Goal: Task Accomplishment & Management: Complete application form

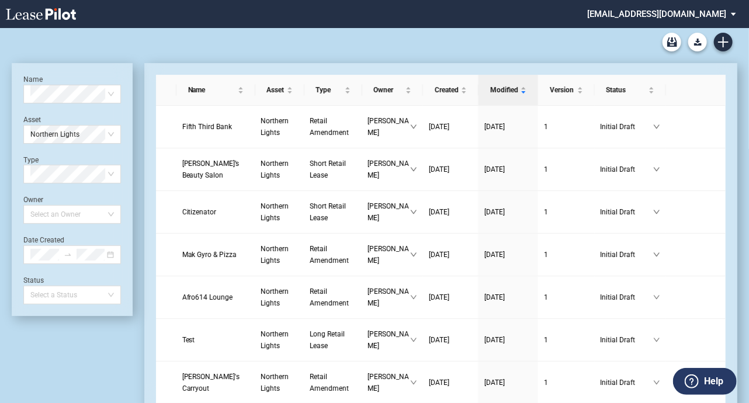
click at [290, 36] on div "DLC Blank Long Form DLC Blank Short Form DLC Amendment Blank Form" at bounding box center [374, 42] width 725 height 28
click at [726, 44] on icon "Create new document" at bounding box center [723, 42] width 11 height 11
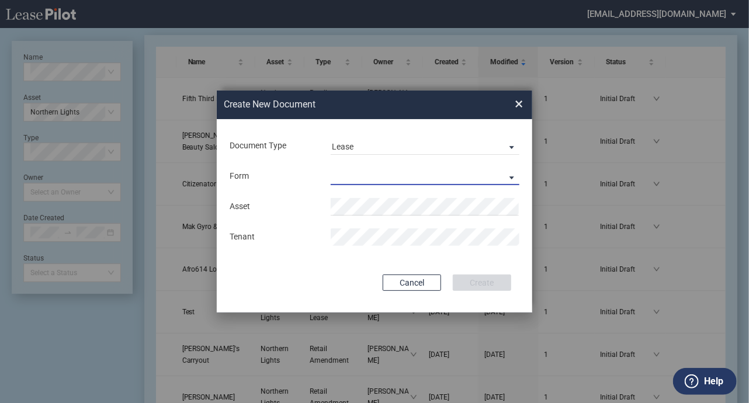
drag, startPoint x: 385, startPoint y: 175, endPoint x: 380, endPoint y: 183, distance: 9.7
click at [384, 175] on md-select "Long Retail Lease Short Retail Lease" at bounding box center [424, 177] width 189 height 18
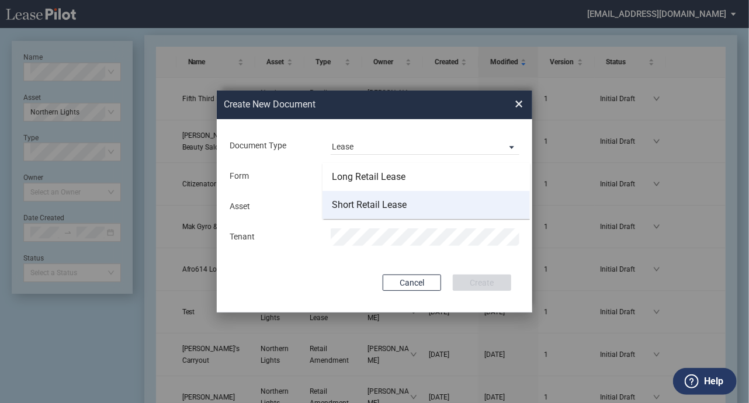
click at [367, 208] on div "Short Retail Lease" at bounding box center [369, 205] width 75 height 13
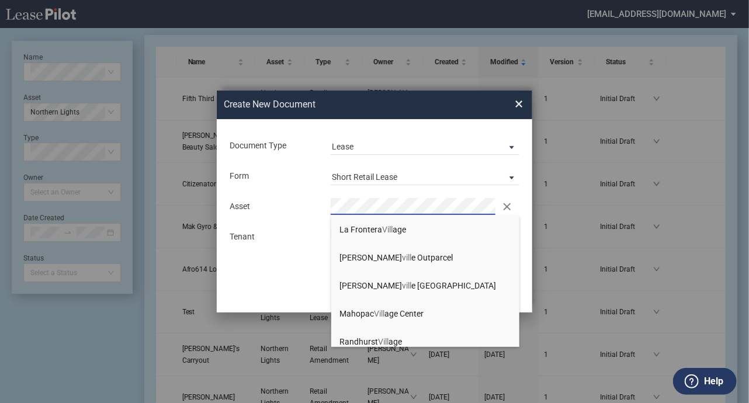
scroll to position [64, 0]
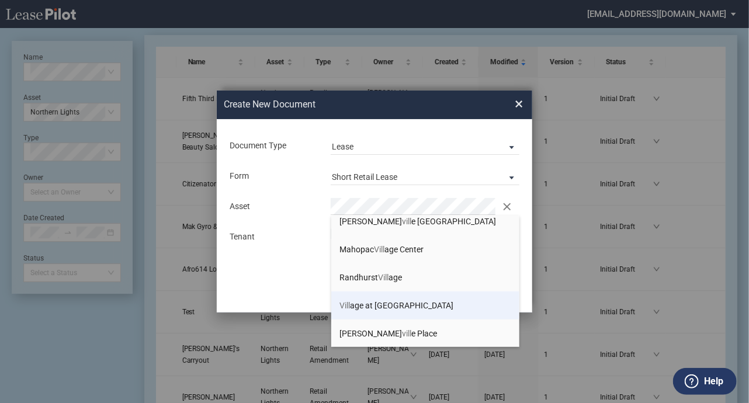
click at [404, 308] on li "Vill age at Allen" at bounding box center [425, 305] width 189 height 28
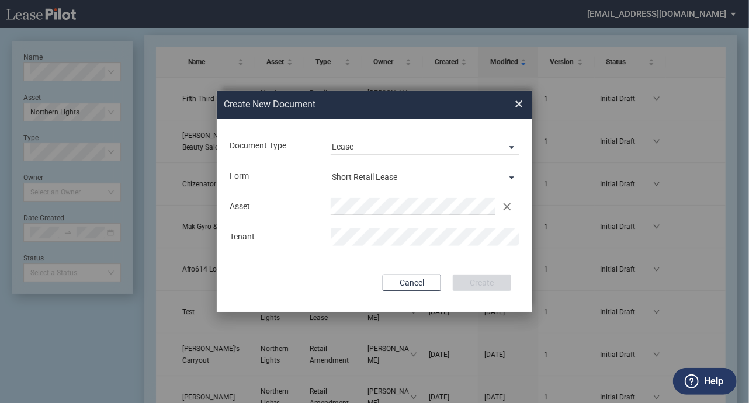
click at [346, 270] on div "Document Type Lease Lease Amendment Deal Type Retail Deal Type Retail Form Shor…" at bounding box center [374, 215] width 315 height 193
click at [472, 275] on button "Create" at bounding box center [482, 282] width 58 height 16
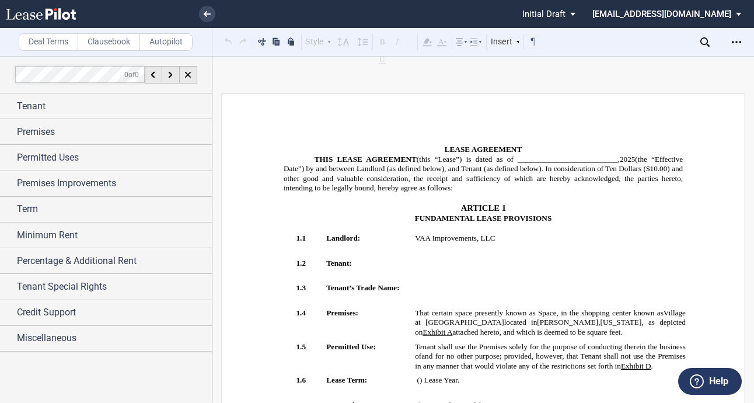
click at [145, 111] on div "Tenant" at bounding box center [114, 106] width 195 height 14
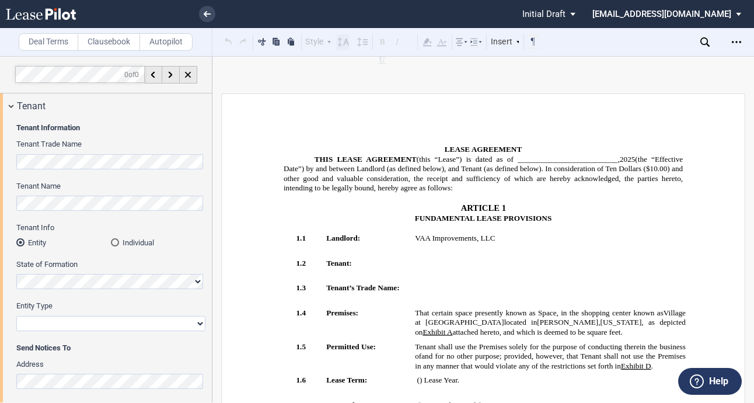
drag, startPoint x: 252, startPoint y: 114, endPoint x: 346, endPoint y: 43, distance: 117.9
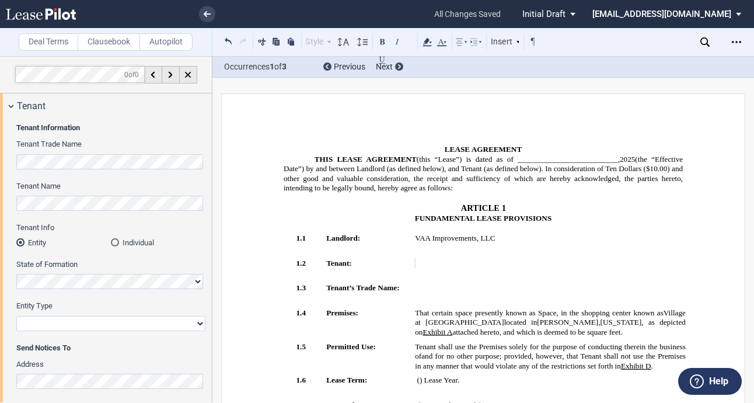
drag, startPoint x: 305, startPoint y: 140, endPoint x: 364, endPoint y: 53, distance: 105.6
click at [305, 140] on p "﻿" at bounding box center [483, 140] width 399 height 10
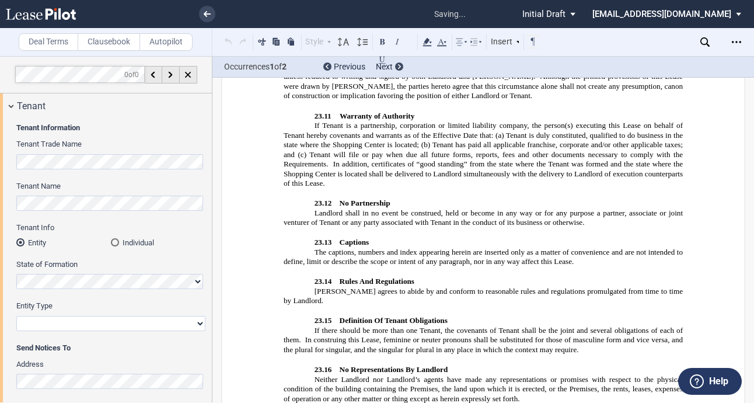
scroll to position [9100, 0]
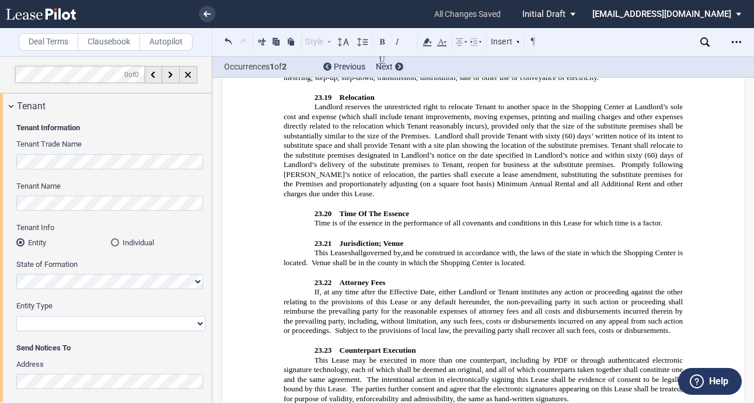
drag, startPoint x: 477, startPoint y: 134, endPoint x: 285, endPoint y: 123, distance: 192.4
click at [36, 325] on select "Corporation Limited Liability Company General Partnership Limited Partnership O…" at bounding box center [110, 323] width 189 height 15
select select "limited liability company"
click at [16, 316] on select "Corporation Limited Liability Company General Partnership Limited Partnership O…" at bounding box center [110, 323] width 189 height 15
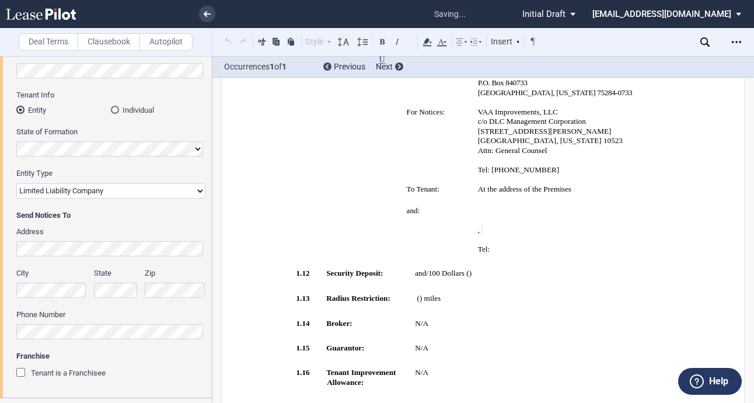
scroll to position [234, 0]
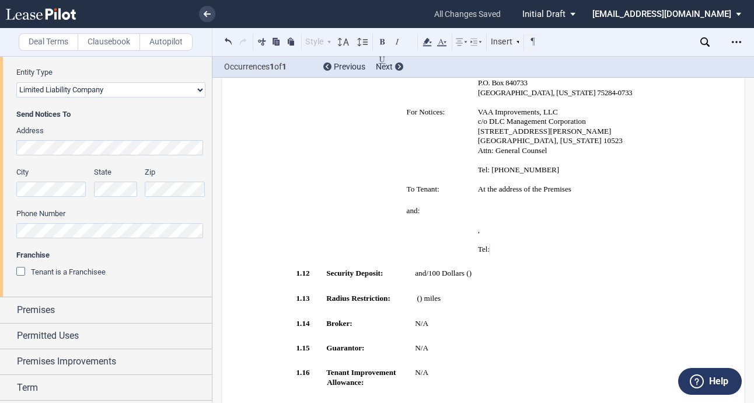
click at [23, 273] on div "Tenant is a Franchisee" at bounding box center [22, 273] width 12 height 12
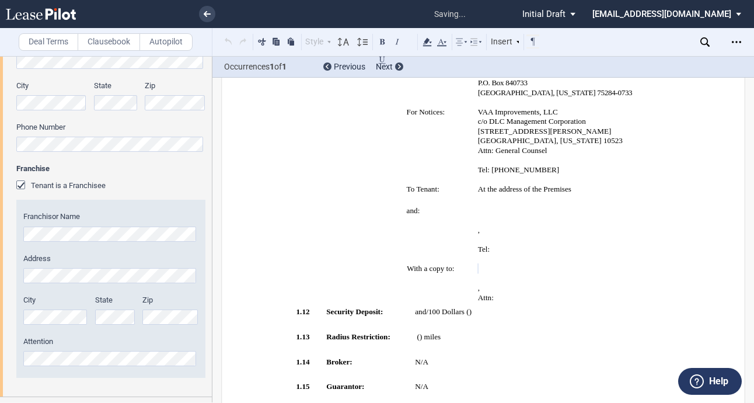
scroll to position [350, 0]
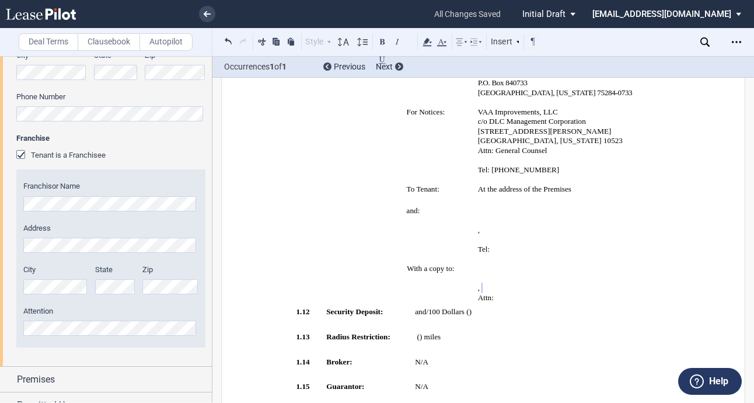
click at [70, 310] on label "Attention" at bounding box center [110, 311] width 175 height 11
click at [79, 340] on div "Franchisor Name Entity Type (Other) Address City State" at bounding box center [110, 258] width 189 height 178
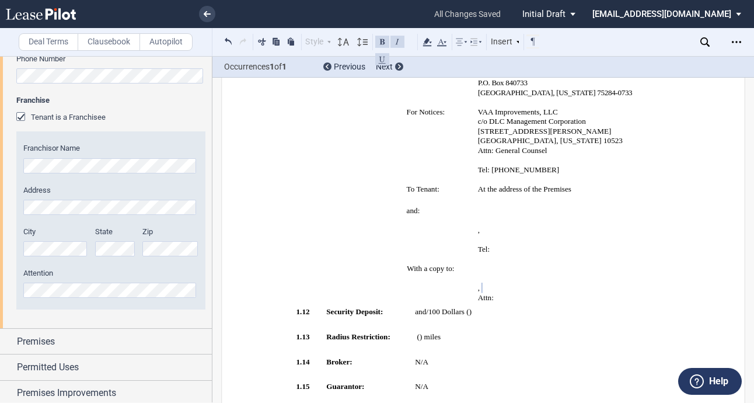
scroll to position [409, 0]
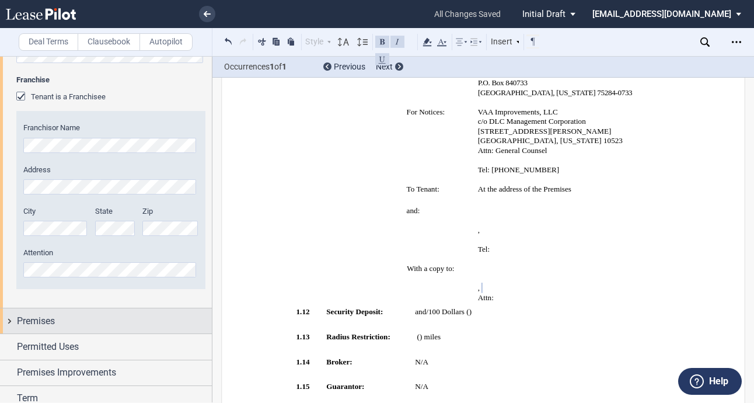
click at [40, 317] on span "Premises" at bounding box center [36, 321] width 38 height 14
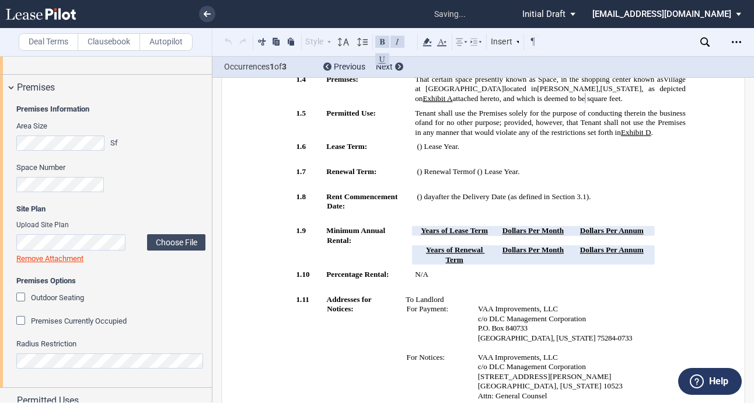
scroll to position [128, 0]
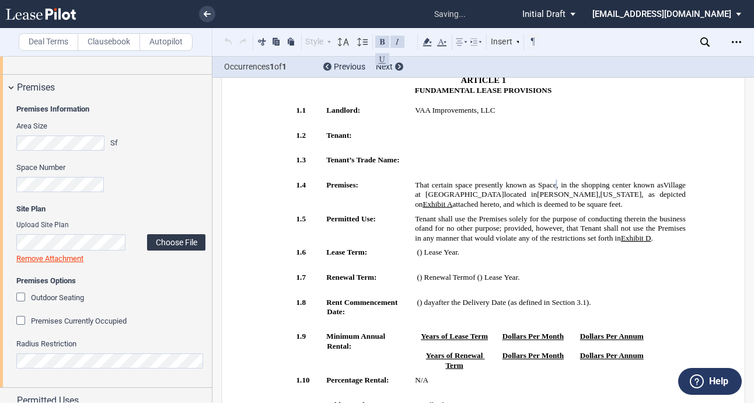
click at [170, 241] on label "Choose File" at bounding box center [176, 242] width 58 height 16
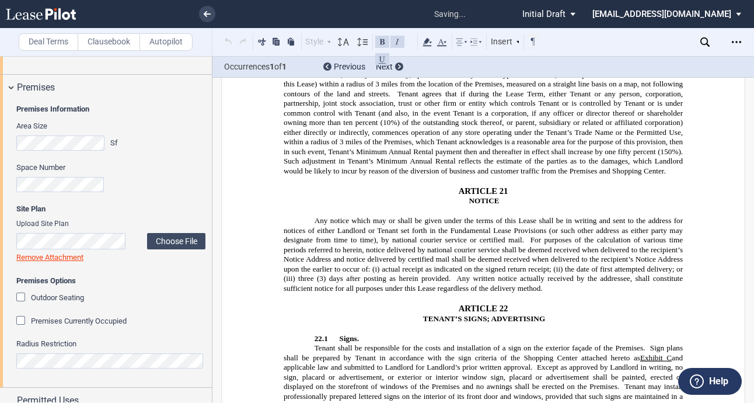
scroll to position [9361, 0]
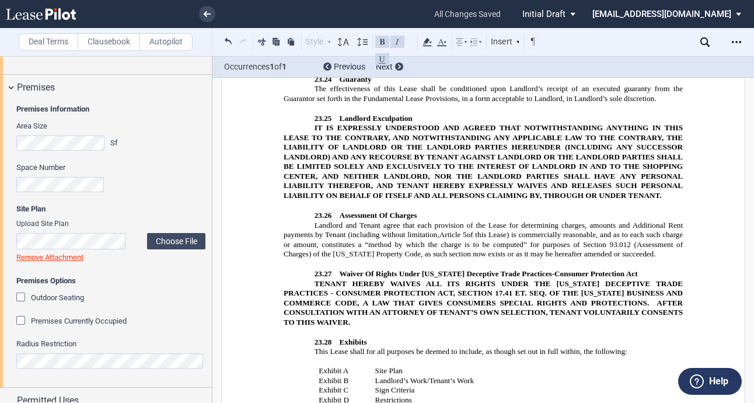
scroll to position [759, 0]
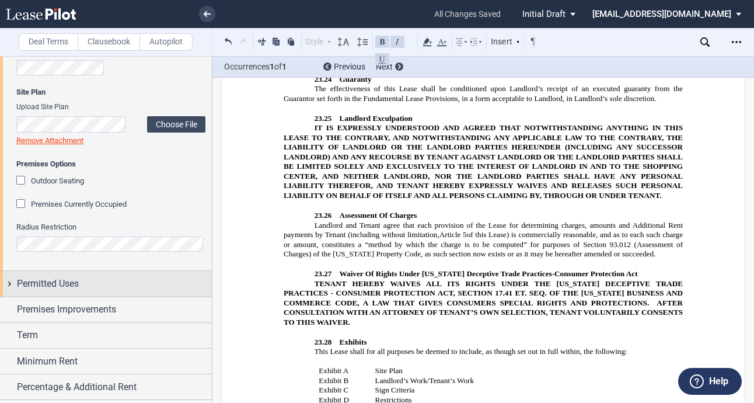
click at [79, 287] on span "Permitted Uses" at bounding box center [48, 284] width 62 height 14
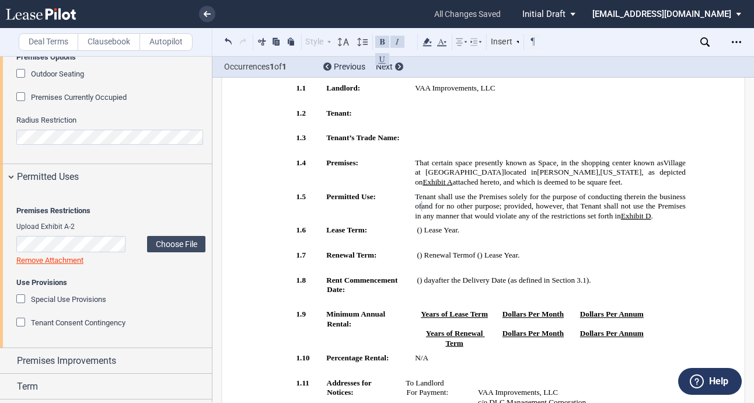
scroll to position [876, 0]
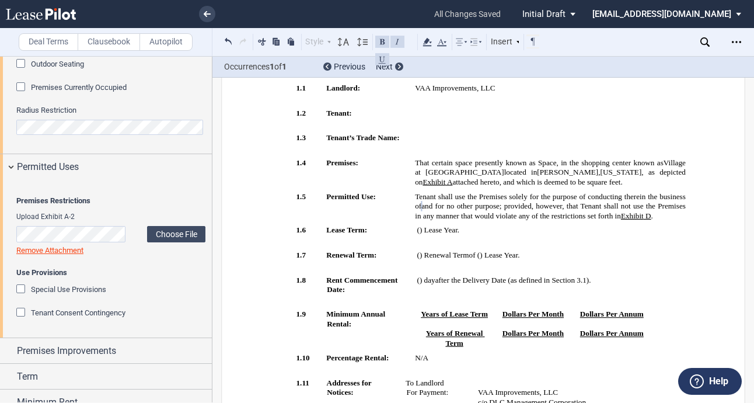
click at [77, 294] on span "Special Use Provisions" at bounding box center [68, 289] width 75 height 9
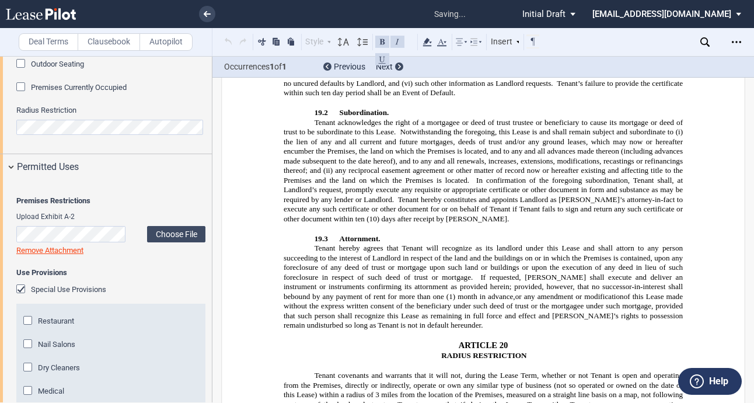
scroll to position [993, 0]
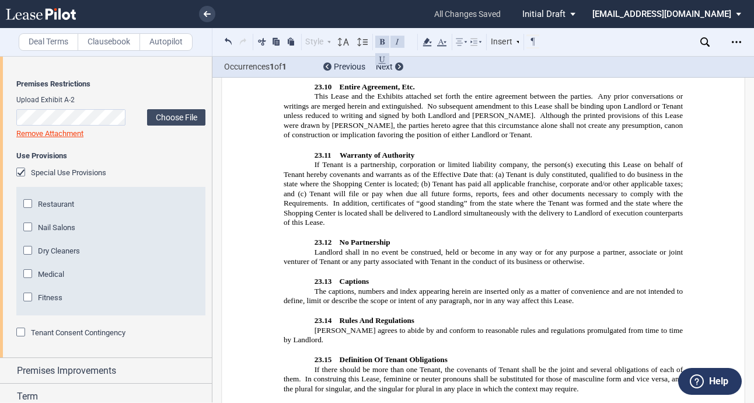
click at [30, 304] on div "Fitness" at bounding box center [29, 299] width 12 height 12
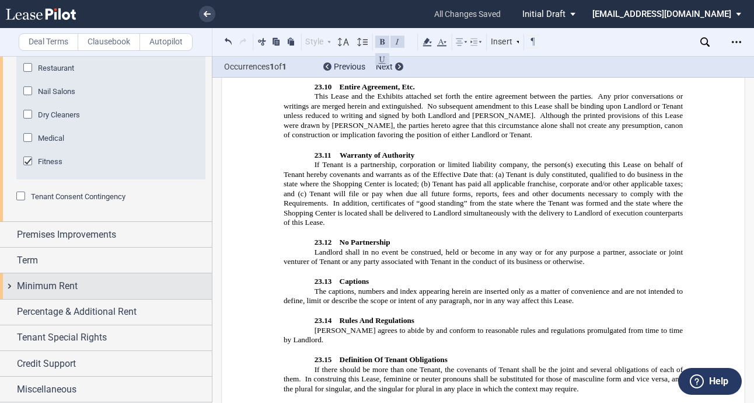
scroll to position [1192, 0]
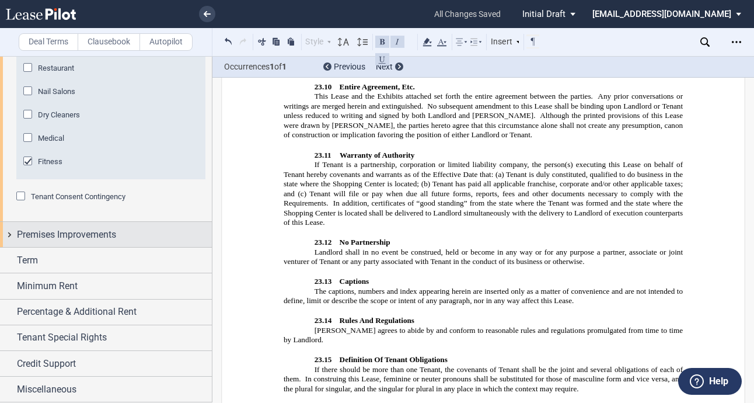
click at [123, 229] on div "Premises Improvements" at bounding box center [114, 235] width 195 height 14
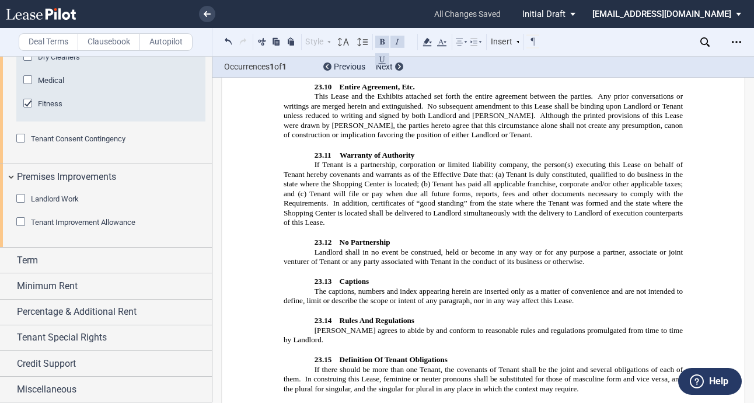
click at [64, 203] on span "Landlord Work" at bounding box center [55, 198] width 48 height 9
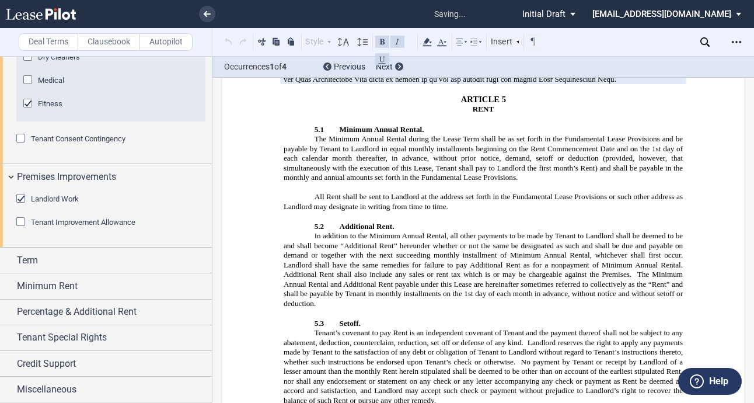
scroll to position [875, 0]
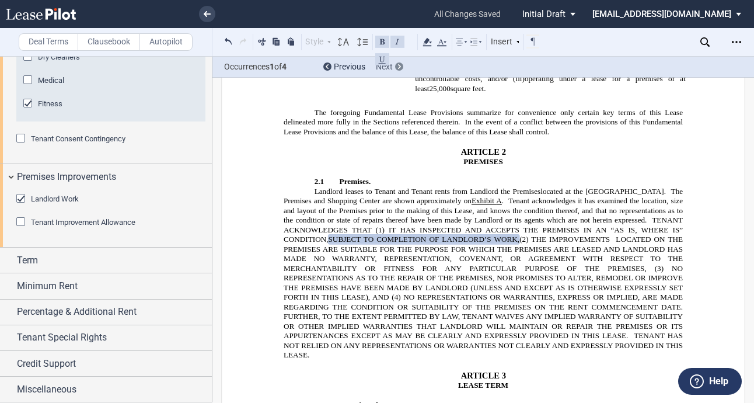
click at [401, 67] on div at bounding box center [399, 66] width 8 height 8
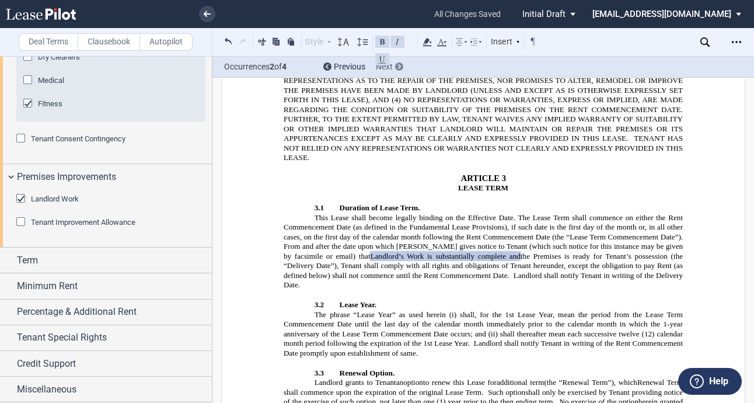
click at [401, 67] on div at bounding box center [399, 66] width 8 height 8
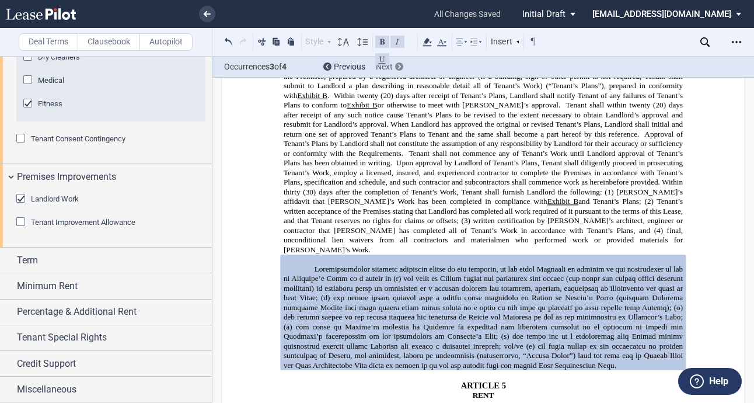
click at [401, 67] on div at bounding box center [399, 66] width 8 height 8
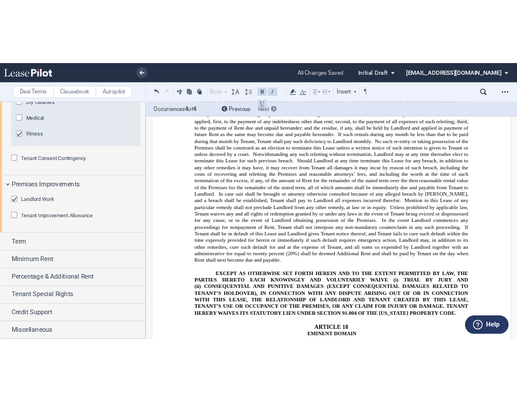
scroll to position [10120, 0]
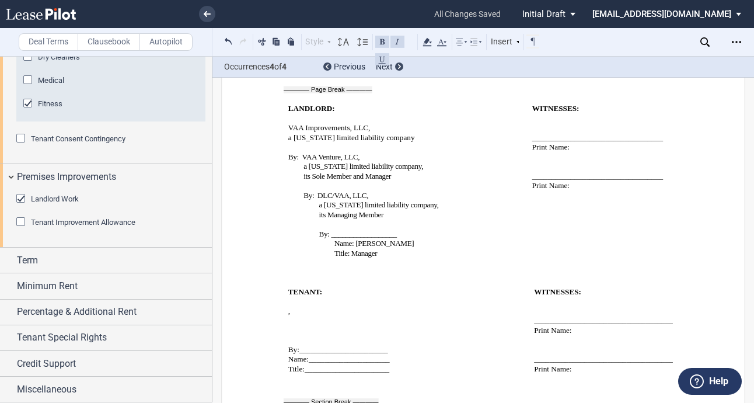
drag, startPoint x: 342, startPoint y: 217, endPoint x: 328, endPoint y: 218, distance: 14.6
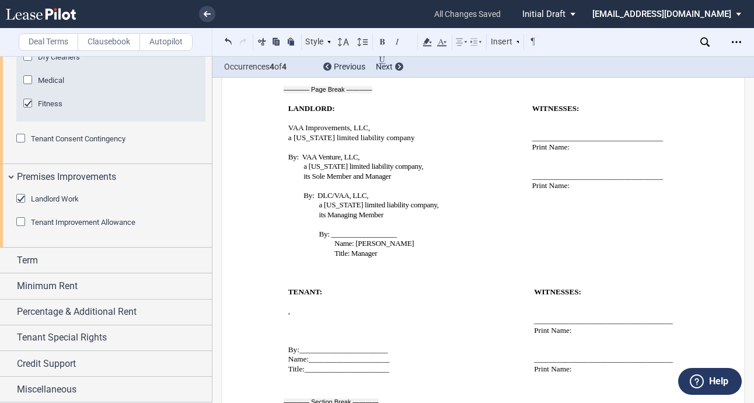
click at [203, 121] on div "Fitness" at bounding box center [110, 109] width 189 height 23
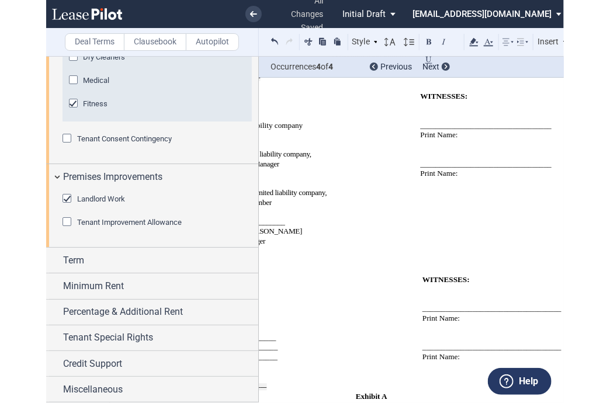
scroll to position [0, 159]
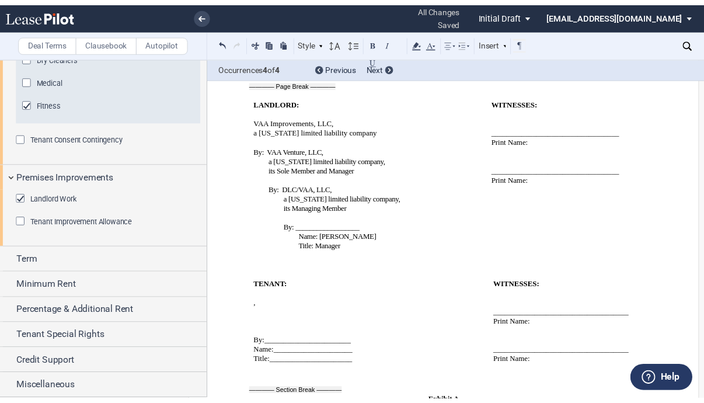
scroll to position [0, 24]
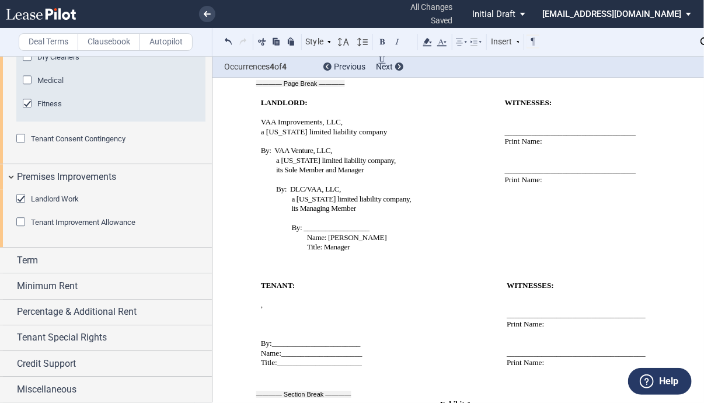
click at [19, 229] on div "Tenant Improvement Allowance" at bounding box center [22, 223] width 12 height 12
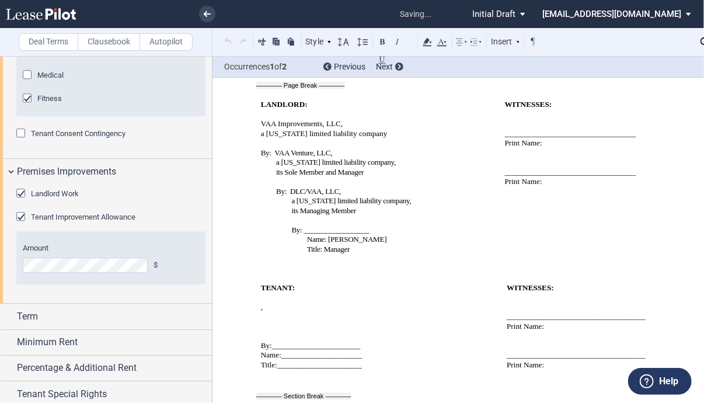
scroll to position [671, 0]
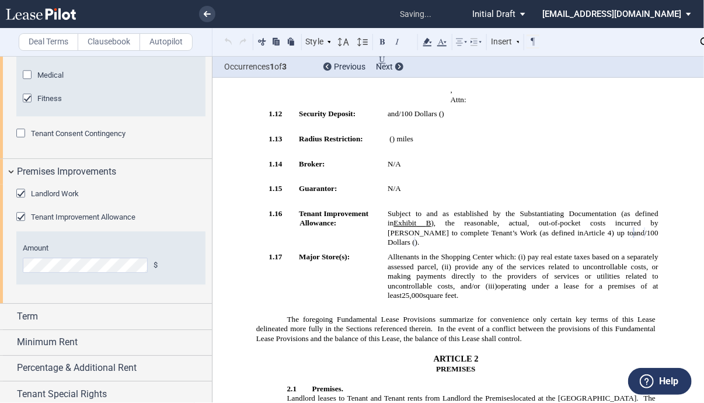
click at [593, 252] on span "tenants in the Shopping Center which: (i) pay real estate taxes based on a sepa…" at bounding box center [524, 271] width 273 height 38
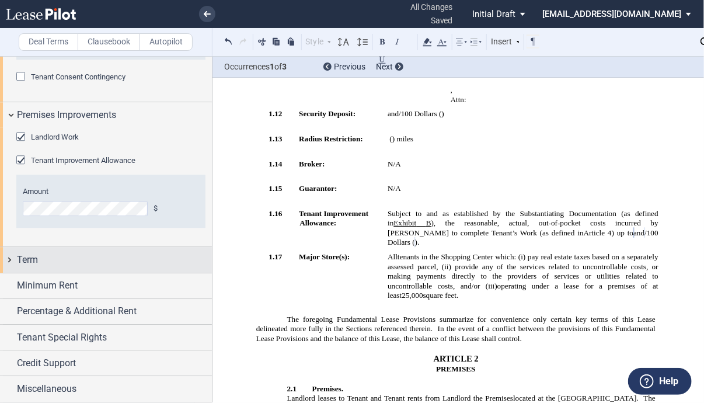
click at [93, 272] on div "Term" at bounding box center [106, 259] width 212 height 25
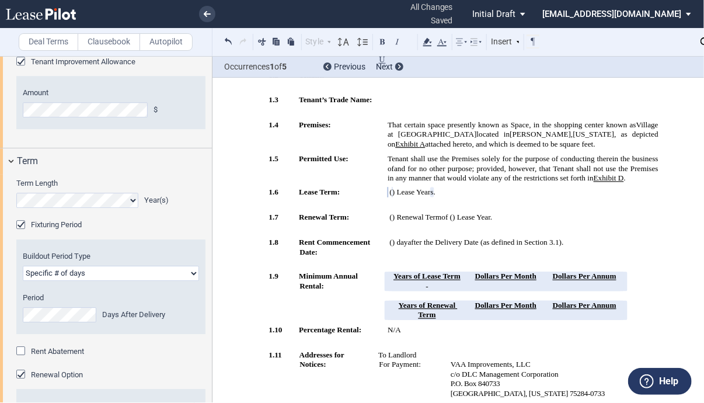
scroll to position [1367, 0]
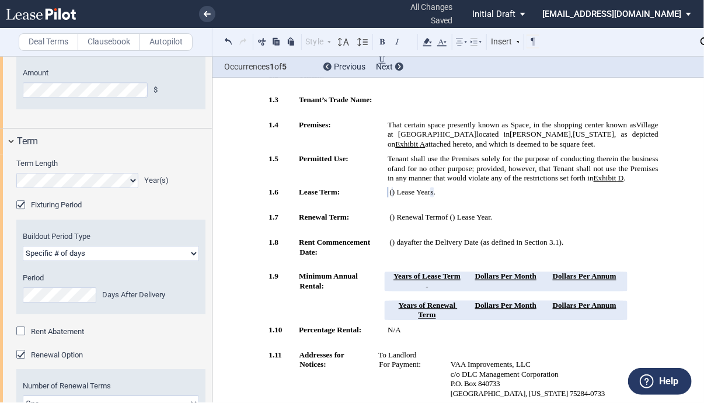
click at [86, 261] on select "Earlier of days/opening Specific # of days" at bounding box center [111, 253] width 176 height 15
select select "earlier of days"
click at [23, 261] on select "Earlier of days/opening Specific # of days" at bounding box center [111, 253] width 176 height 15
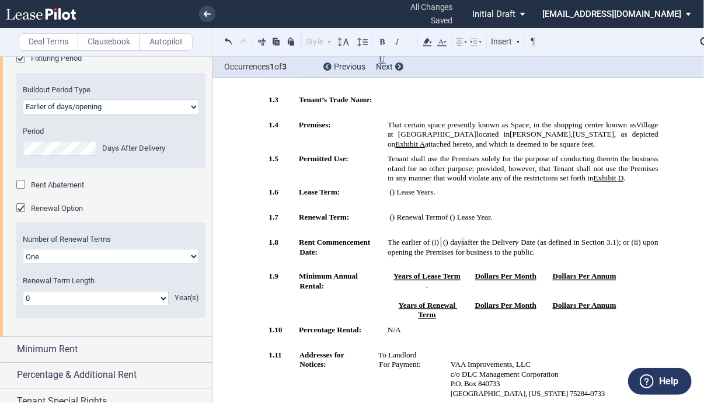
scroll to position [1542, 0]
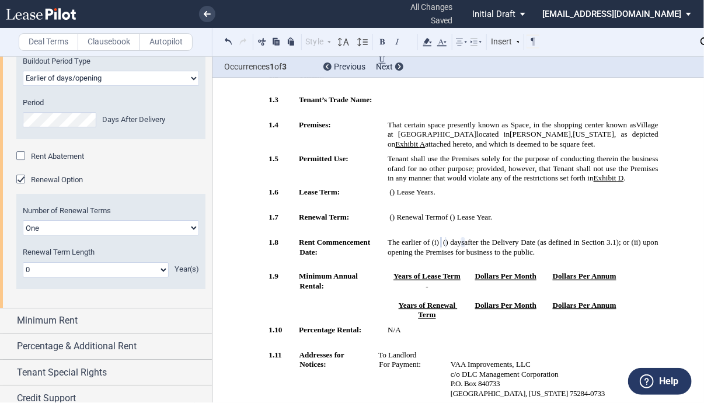
click at [107, 277] on select "0 1 2 3 4 5 6 7 8 9 10 11 12 13 14 15 16 17 18 19 20" at bounding box center [96, 269] width 146 height 15
select select "number:5"
click at [23, 277] on select "0 1 2 3 4 5 6 7 8 9 10 11 12 13 14 15 16 17 18 19 20" at bounding box center [96, 269] width 146 height 15
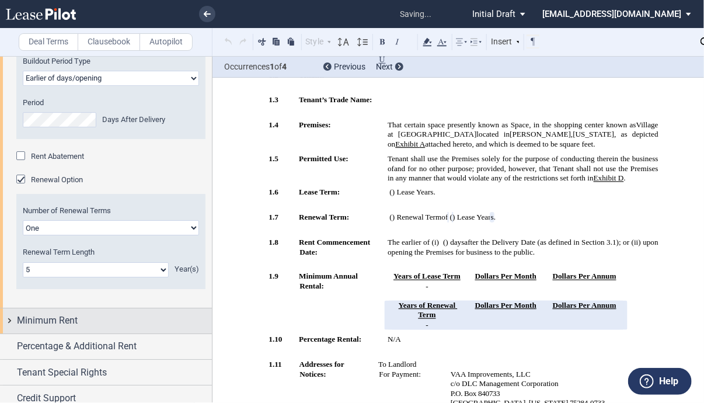
click at [100, 319] on div "Minimum Rent" at bounding box center [114, 321] width 195 height 14
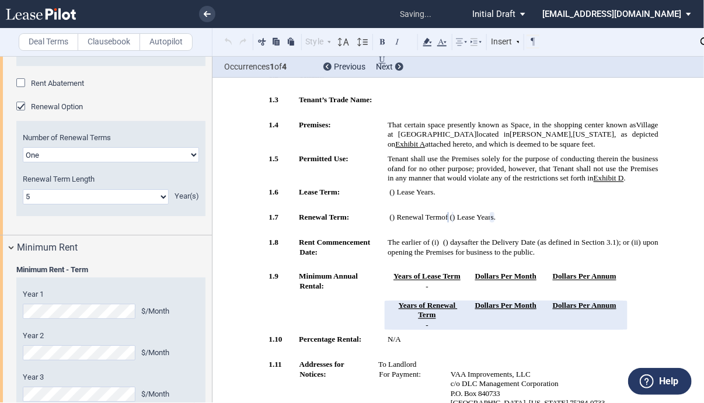
scroll to position [1776, 0]
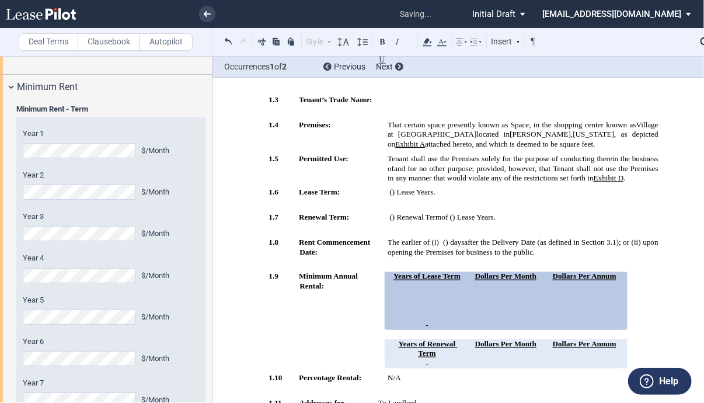
click at [100, 325] on div "Year 5 $/Month" at bounding box center [111, 310] width 176 height 30
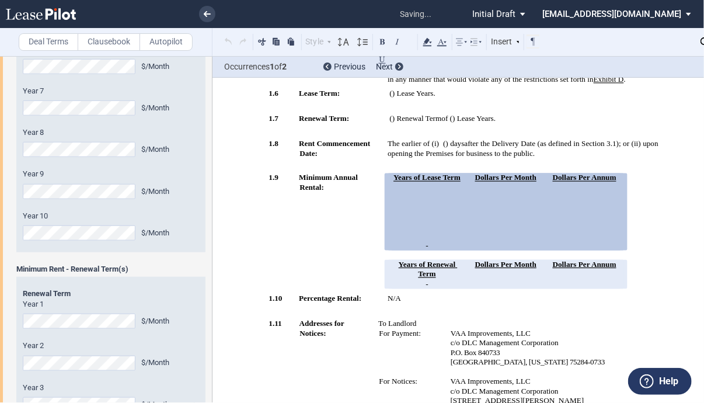
scroll to position [291, 0]
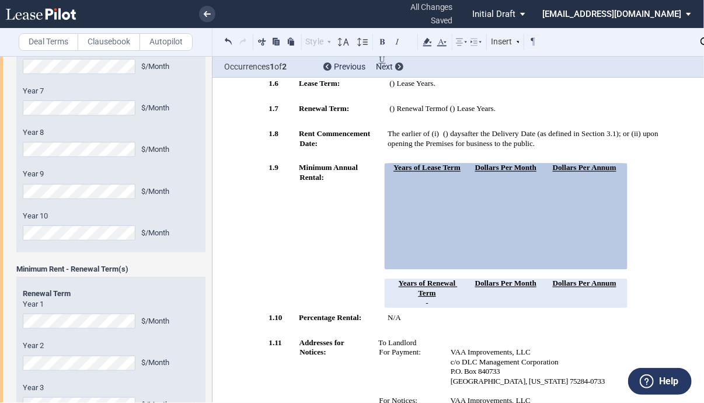
click at [321, 224] on td "!!SET_LEVEL_1!! !!Heading 2!! 1.9 Minimum Annual Rental:" at bounding box center [323, 237] width 119 height 149
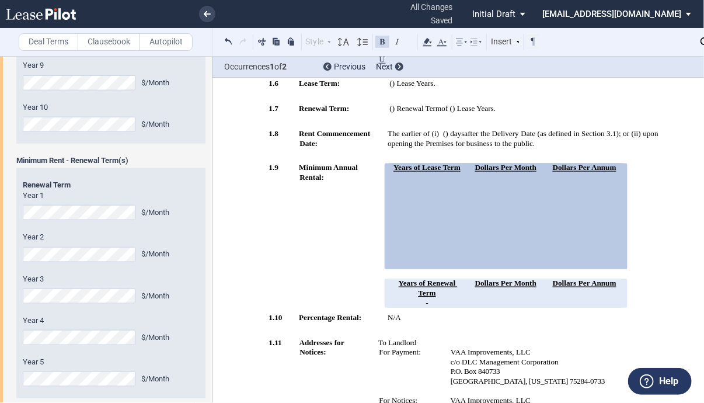
scroll to position [2301, 0]
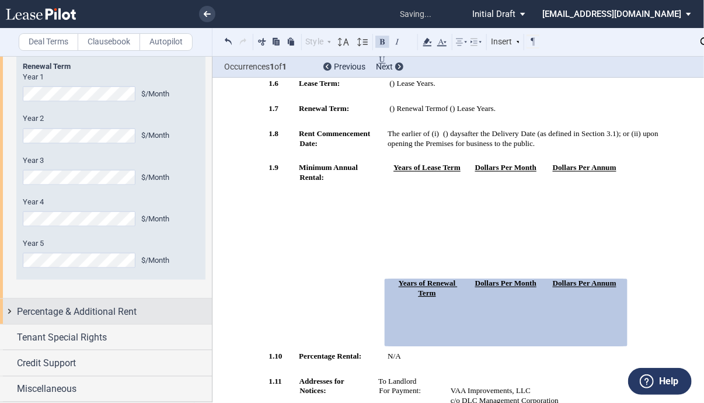
click at [107, 319] on span "Percentage & Additional Rent" at bounding box center [77, 312] width 120 height 14
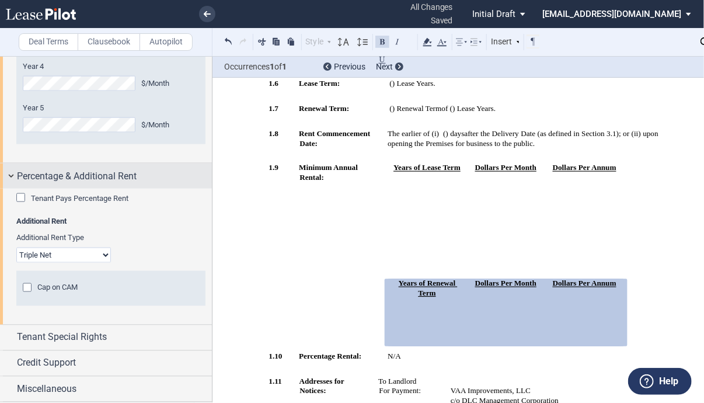
scroll to position [2493, 0]
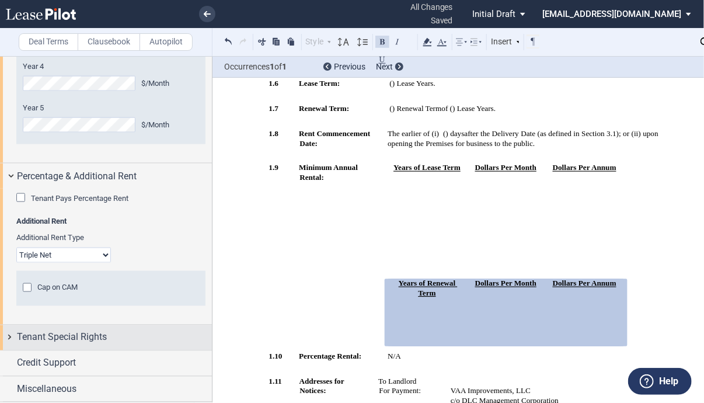
click at [74, 340] on span "Tenant Special Rights" at bounding box center [62, 337] width 90 height 14
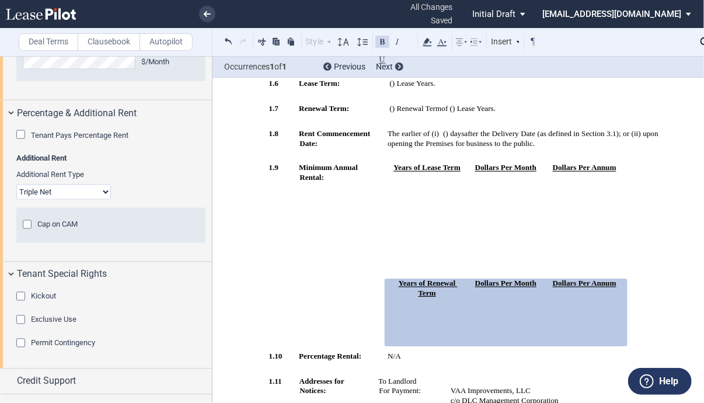
scroll to position [2574, 0]
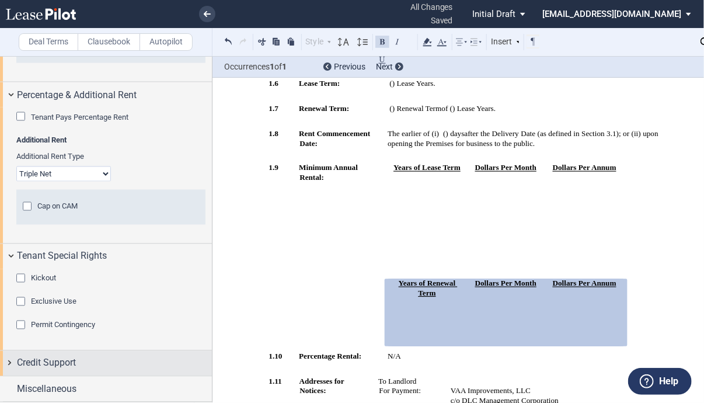
click at [58, 368] on span "Credit Support" at bounding box center [46, 363] width 59 height 14
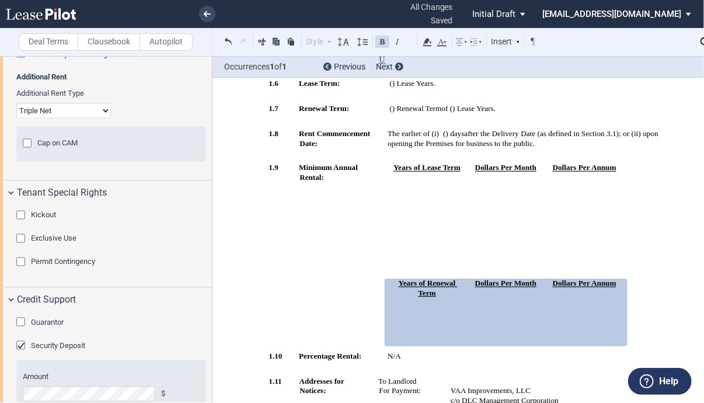
scroll to position [2717, 0]
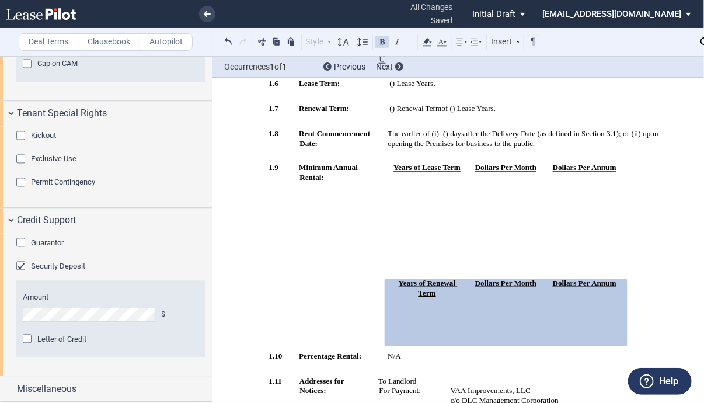
click at [39, 242] on span "Guarantor" at bounding box center [47, 243] width 33 height 9
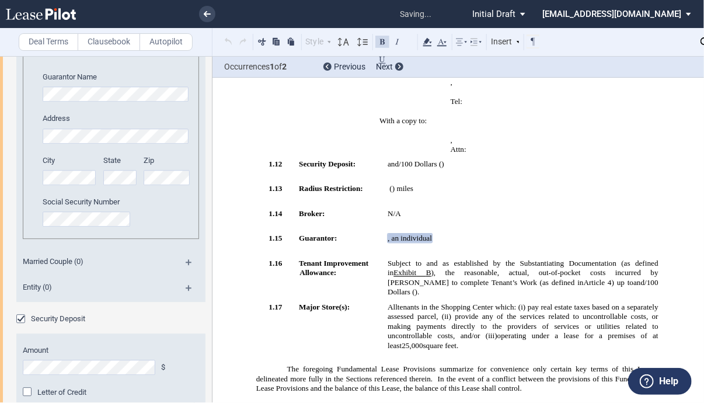
scroll to position [2834, 0]
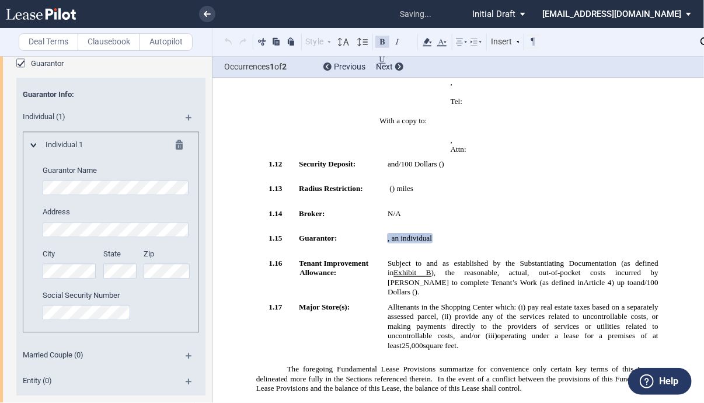
click at [186, 128] on md-icon at bounding box center [194, 121] width 16 height 14
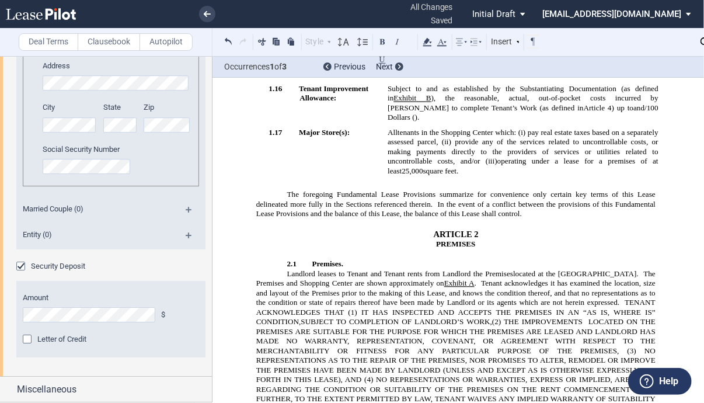
scroll to position [1104, 0]
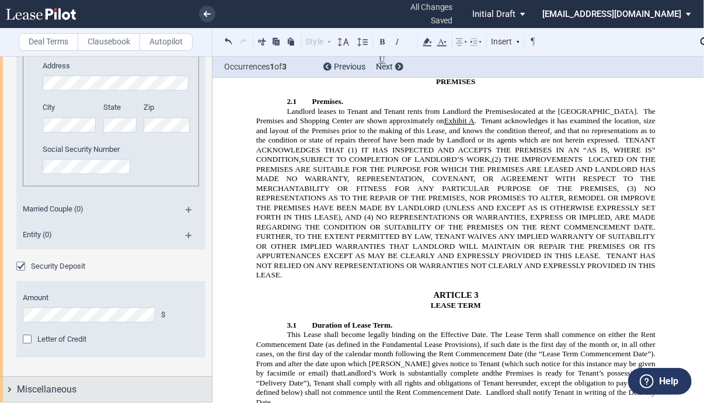
click at [93, 385] on div "Miscellaneous" at bounding box center [114, 389] width 195 height 14
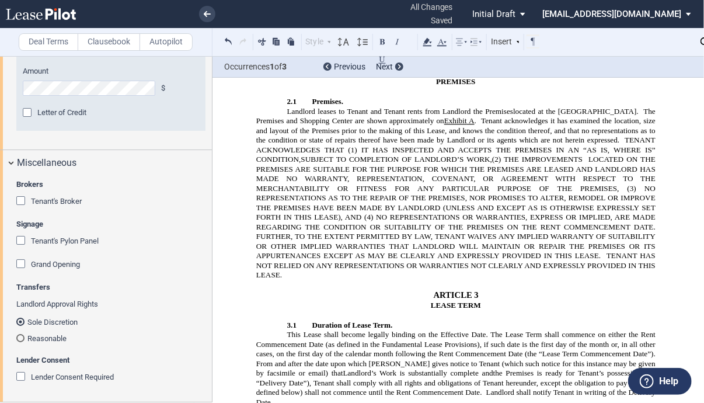
scroll to position [3423, 0]
click at [19, 208] on div "Tenant's Broker" at bounding box center [22, 202] width 12 height 12
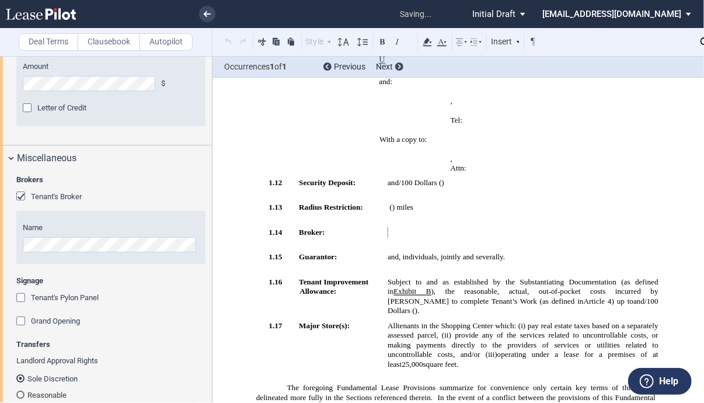
scroll to position [743, 0]
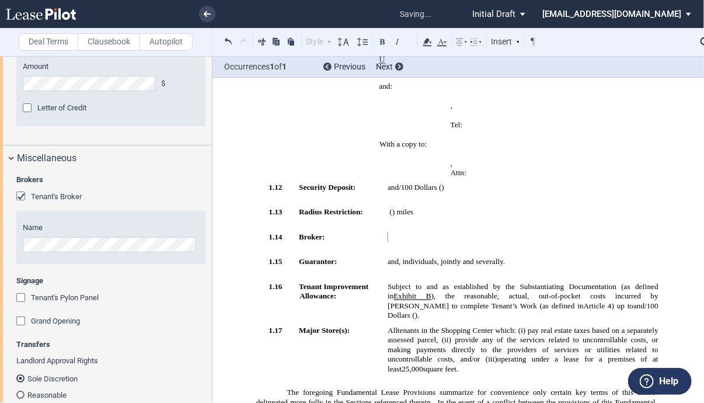
click at [316, 183] on span "Security Deposit:" at bounding box center [327, 187] width 57 height 9
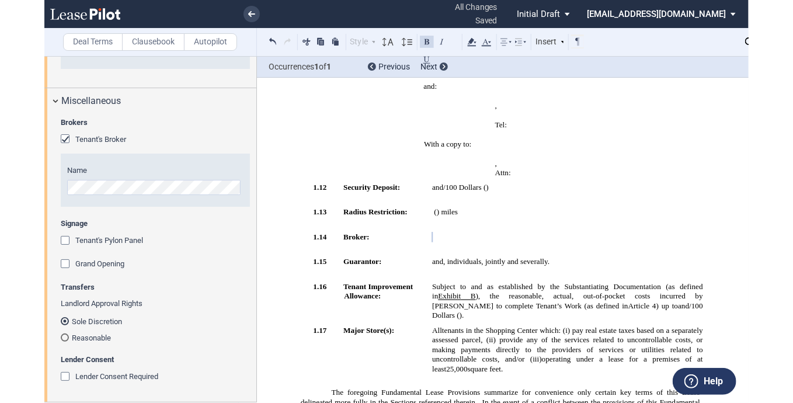
scroll to position [3543, 0]
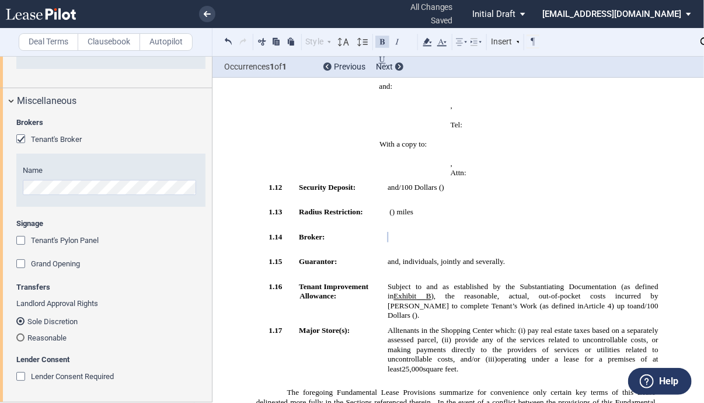
drag, startPoint x: 208, startPoint y: 380, endPoint x: 208, endPoint y: 283, distance: 97.5
click at [208, 283] on div "Brokers Tenant's Broker Name Signage Tenant's Pylon Panel Tenant's Pylon Panel …" at bounding box center [106, 257] width 212 height 288
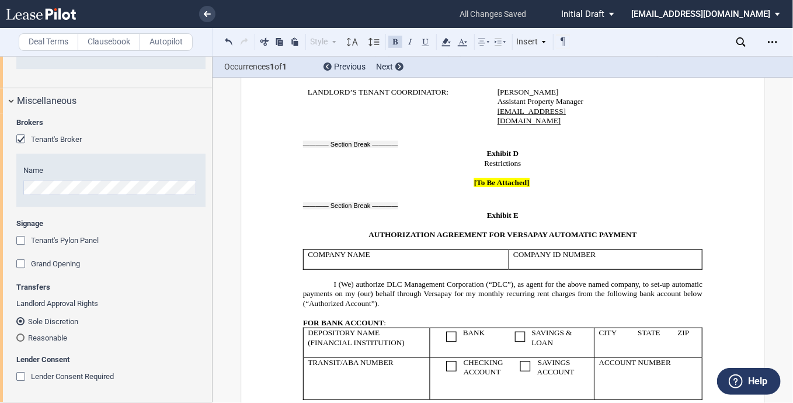
scroll to position [17503, 0]
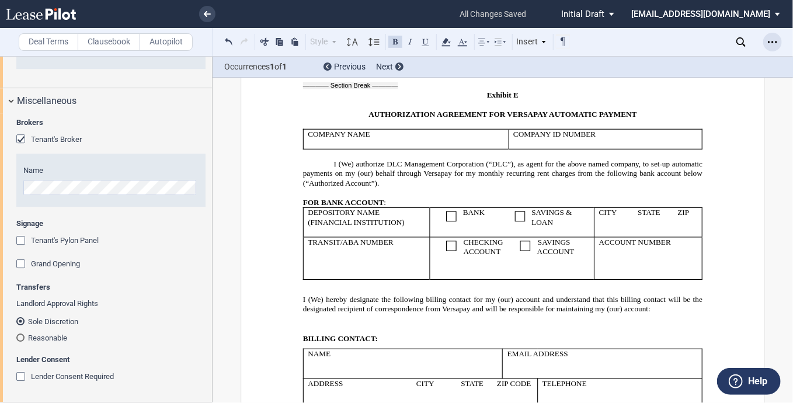
click at [754, 41] on div "Open Lease options menu" at bounding box center [772, 42] width 19 height 19
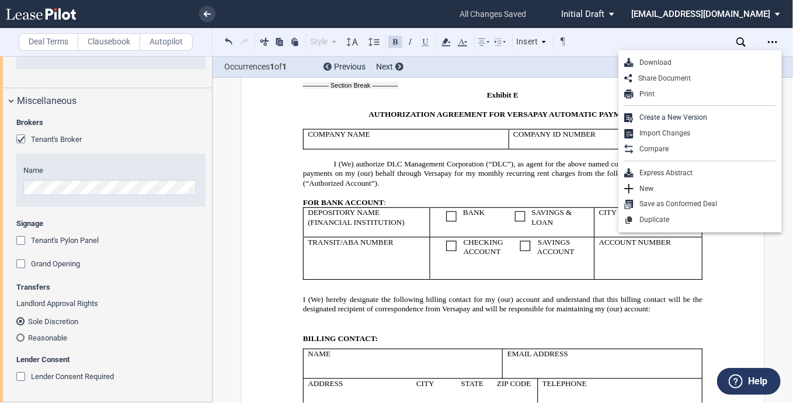
click at [673, 65] on div "Download" at bounding box center [705, 63] width 142 height 10
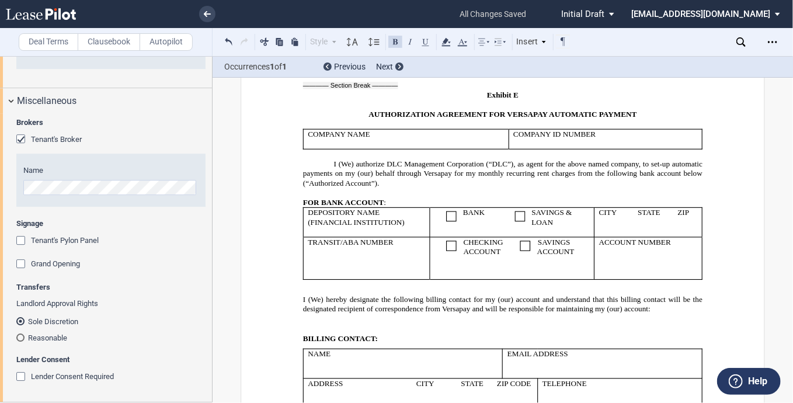
scroll to position [3543, 0]
click at [205, 13] on use at bounding box center [207, 14] width 7 height 6
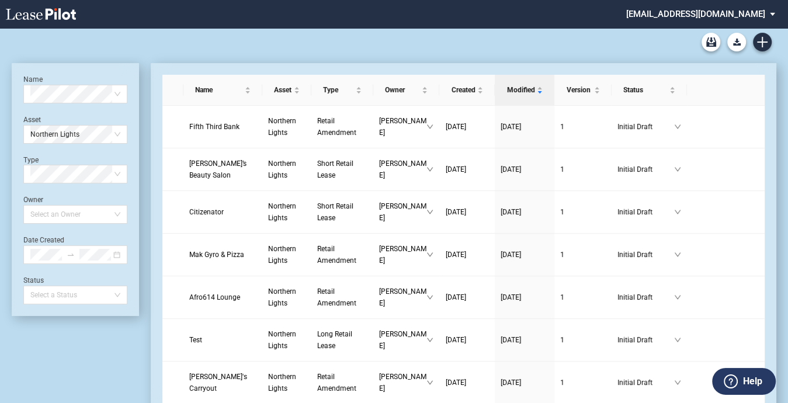
click at [100, 147] on div "Name Select name Asset Northern Lights Type Select Type Owner Select an Owner D…" at bounding box center [75, 189] width 104 height 229
click at [107, 136] on span "Northern Lights" at bounding box center [75, 135] width 90 height 18
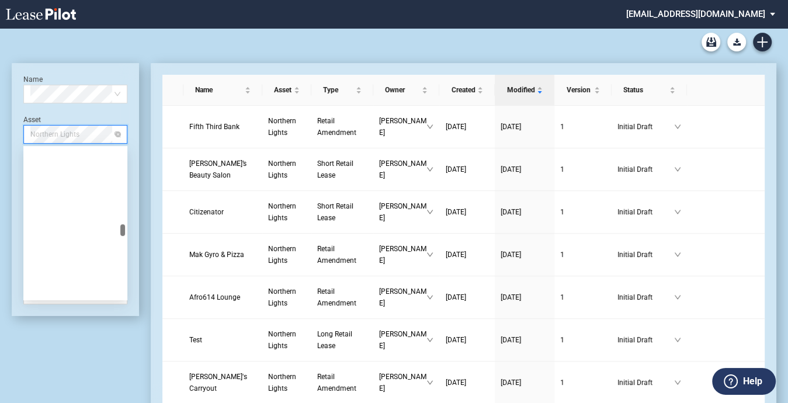
scroll to position [934, 0]
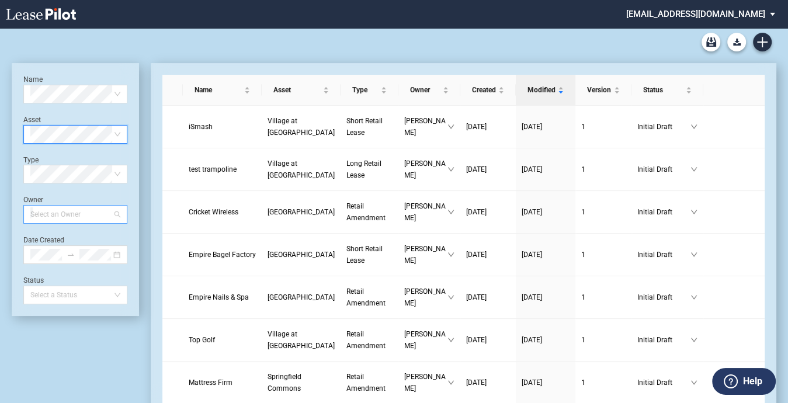
click at [68, 216] on div at bounding box center [70, 214] width 88 height 16
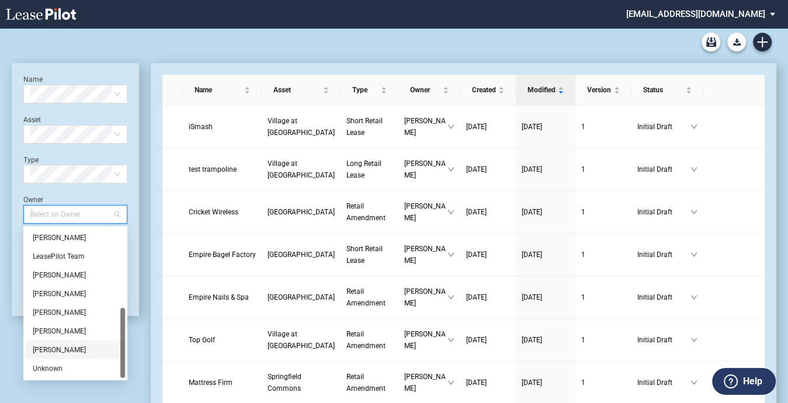
scroll to position [58, 0]
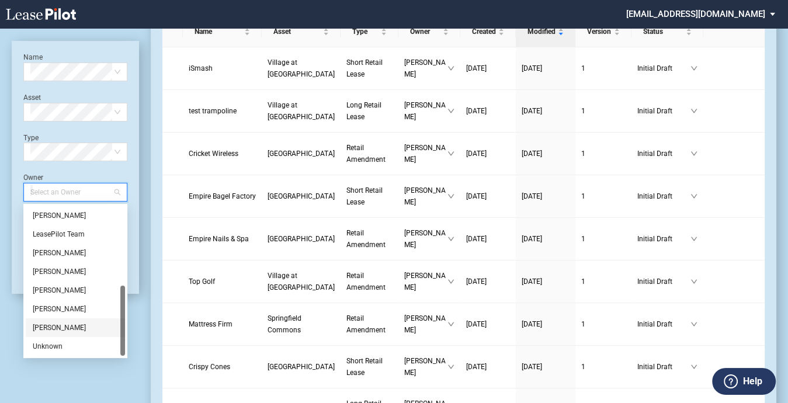
click at [68, 324] on div "[PERSON_NAME]" at bounding box center [75, 328] width 85 height 12
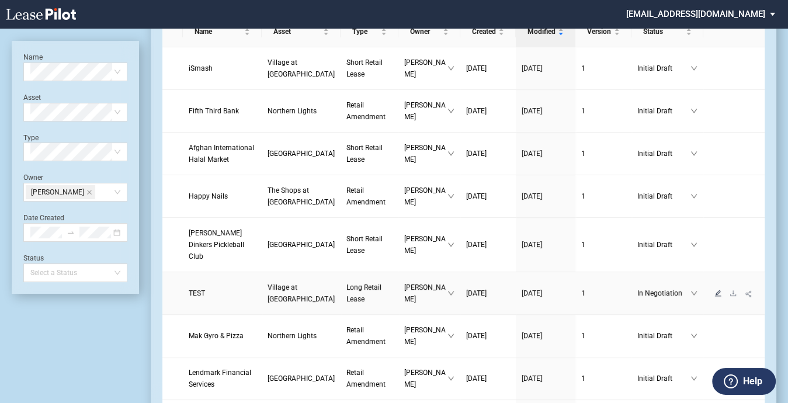
click at [714, 297] on icon "edit" at bounding box center [717, 293] width 7 height 7
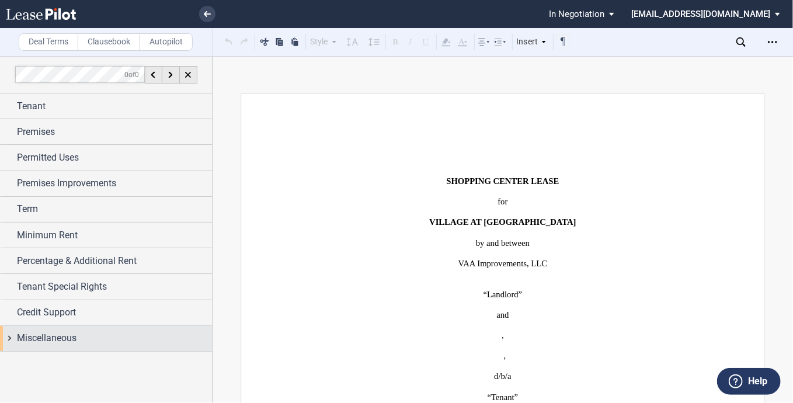
click at [42, 342] on span "Miscellaneous" at bounding box center [47, 338] width 60 height 14
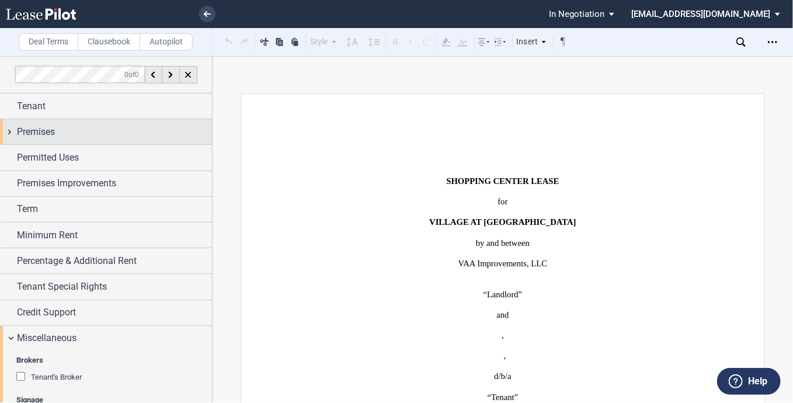
click at [29, 134] on span "Premises" at bounding box center [36, 132] width 38 height 14
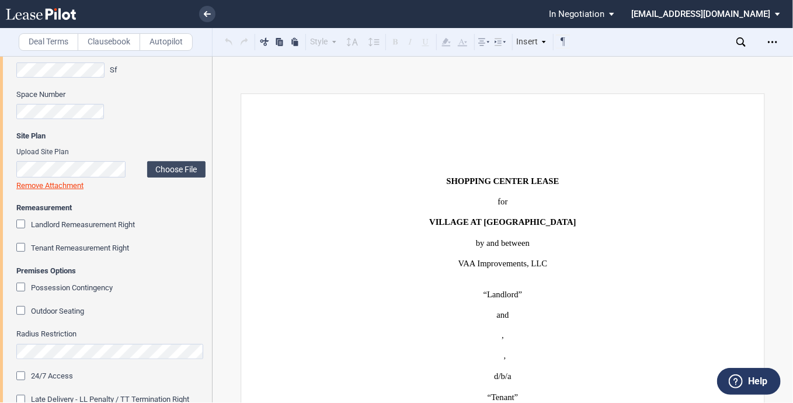
scroll to position [234, 0]
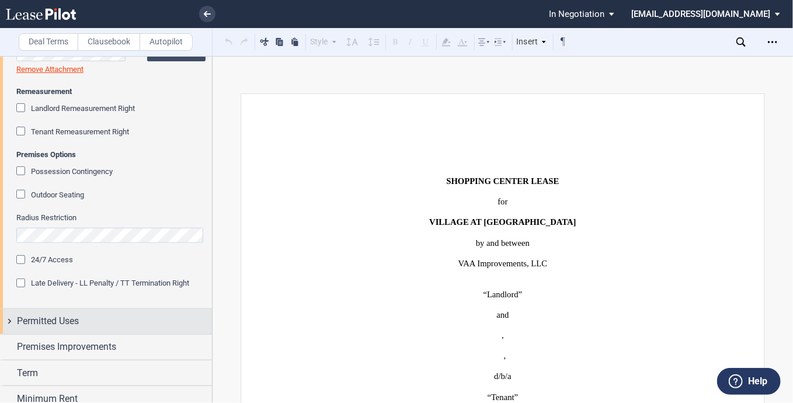
click at [72, 317] on span "Permitted Uses" at bounding box center [48, 321] width 62 height 14
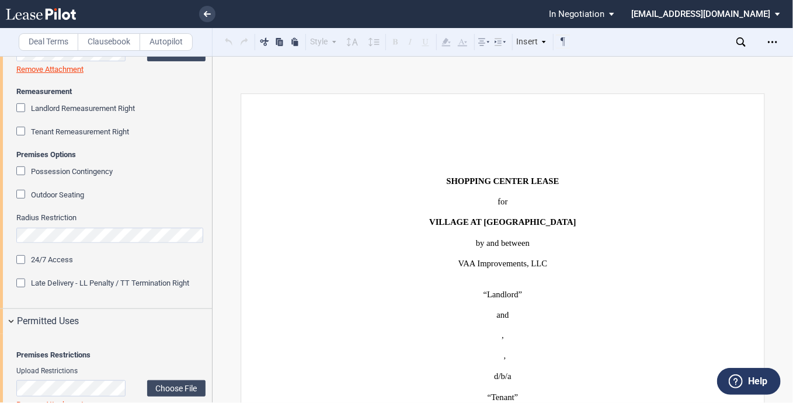
scroll to position [584, 0]
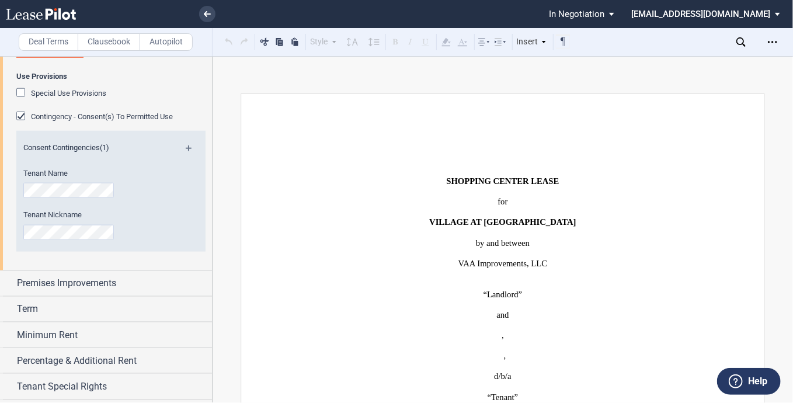
click at [101, 98] on span "Special Use Provisions" at bounding box center [68, 93] width 75 height 9
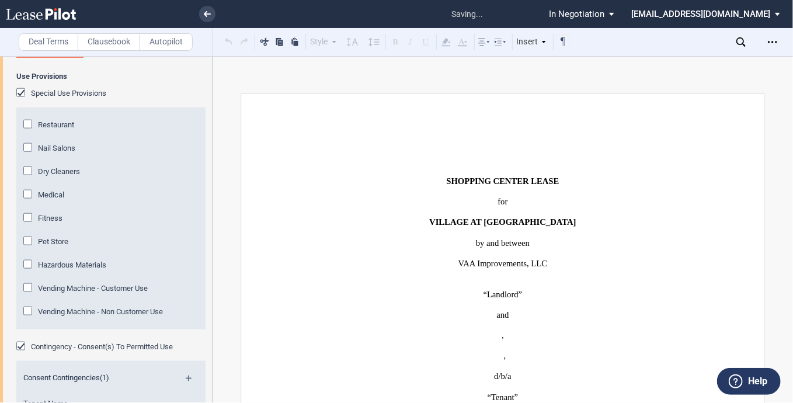
click at [29, 272] on div "Hazardous Materials" at bounding box center [29, 266] width 12 height 12
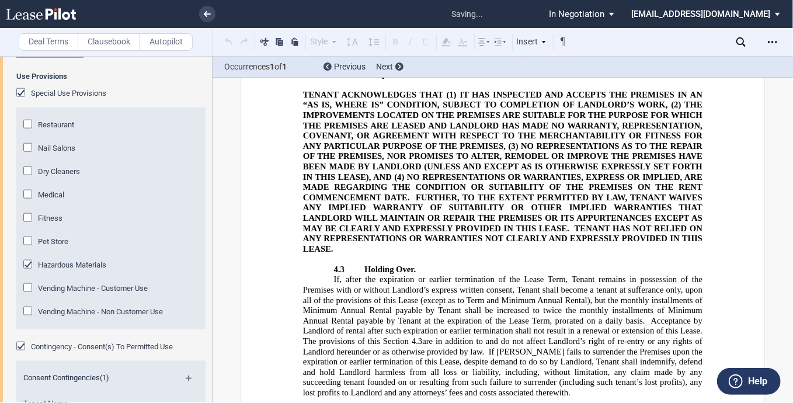
scroll to position [5368, 0]
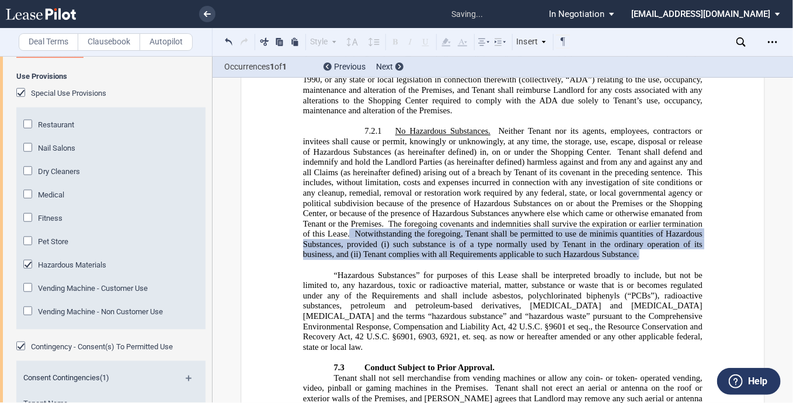
click at [32, 272] on div "Hazardous Materials" at bounding box center [29, 266] width 12 height 12
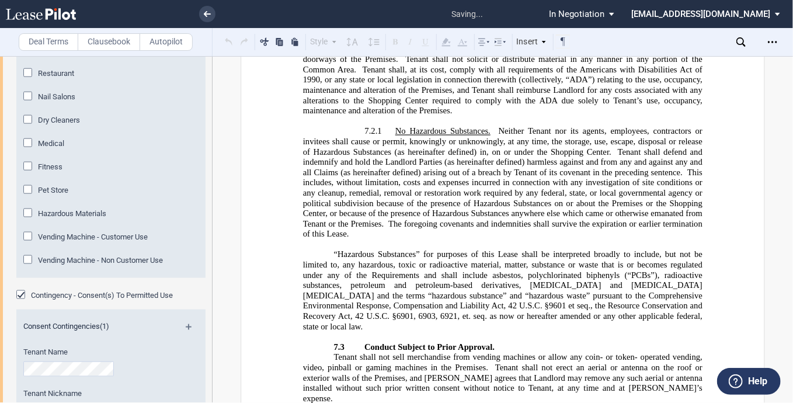
scroll to position [642, 0]
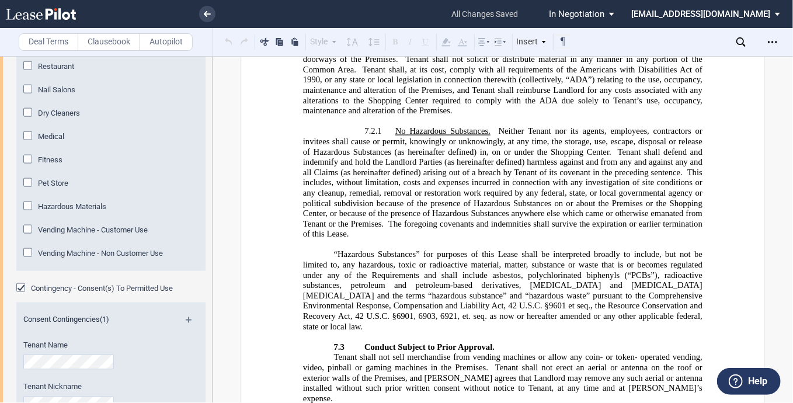
click at [23, 41] on div "Special Use Provisions" at bounding box center [22, 36] width 12 height 12
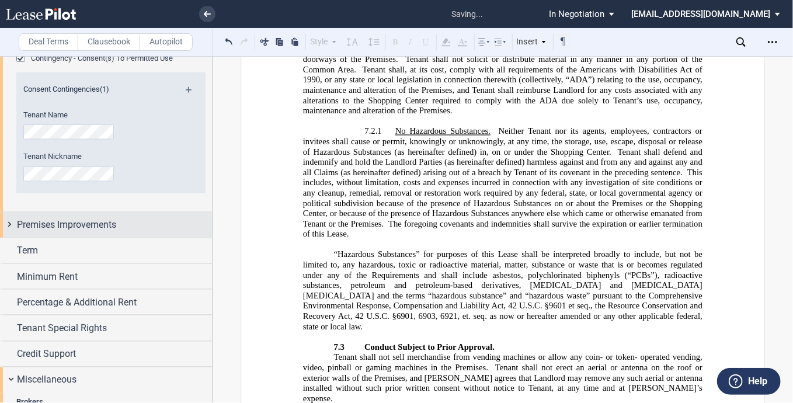
click at [65, 232] on span "Premises Improvements" at bounding box center [66, 225] width 99 height 14
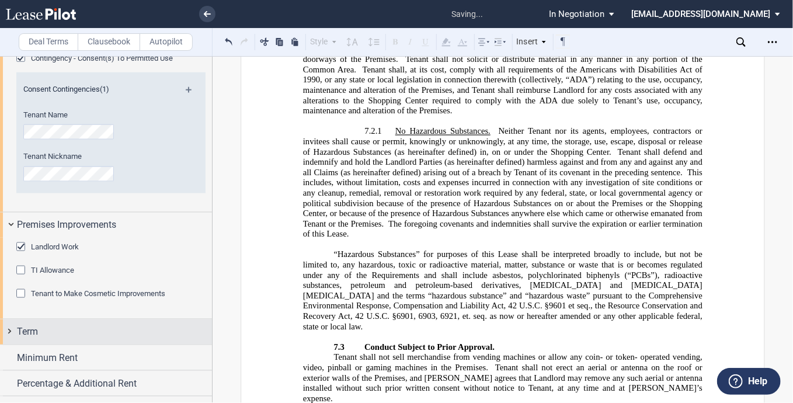
click at [23, 345] on div "Minimum Rent" at bounding box center [106, 357] width 212 height 25
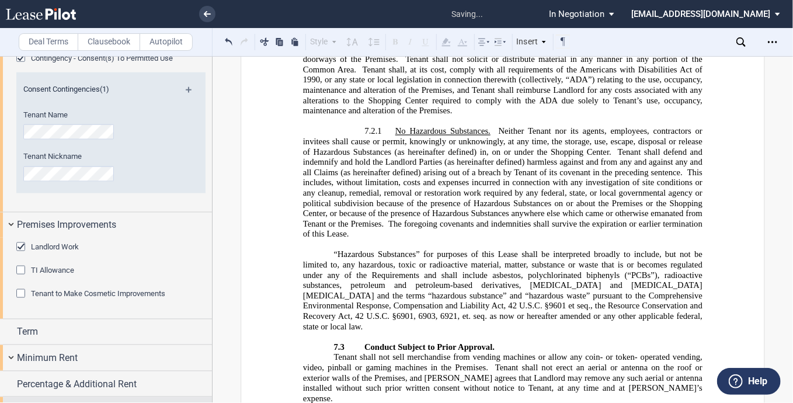
scroll to position [993, 0]
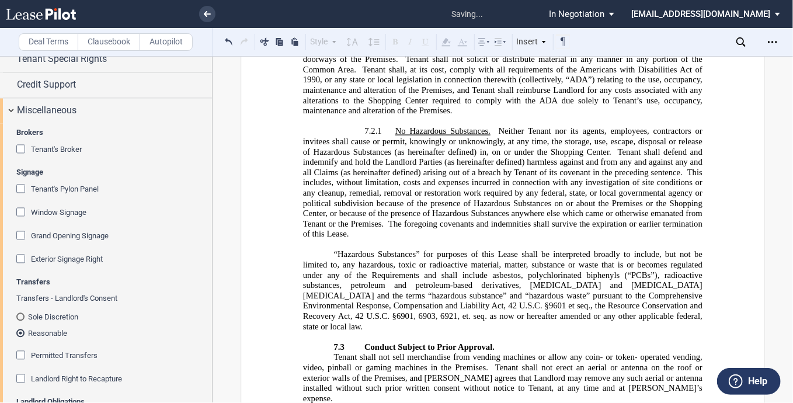
drag, startPoint x: 81, startPoint y: 121, endPoint x: 79, endPoint y: 128, distance: 7.2
click at [82, 67] on span "Tenant Special Rights" at bounding box center [62, 60] width 90 height 14
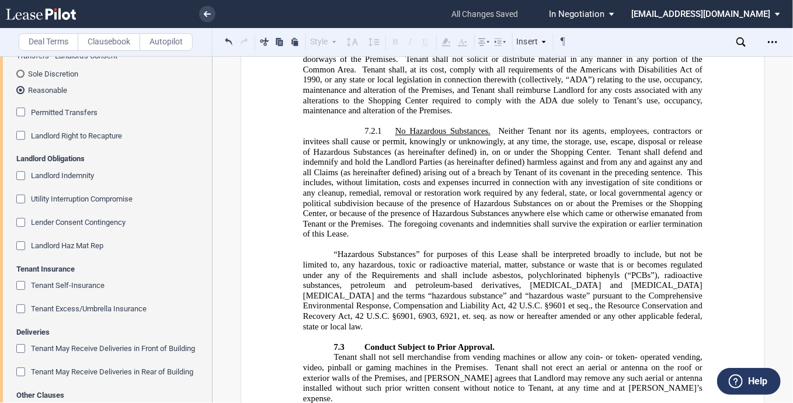
scroll to position [1489, 0]
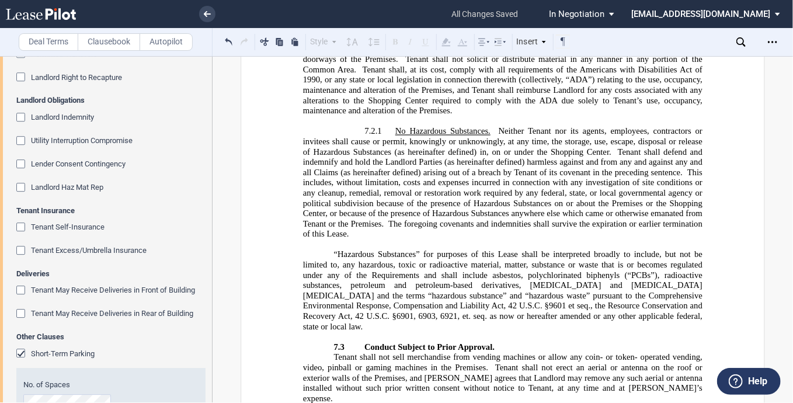
click at [88, 192] on span "Landlord Haz Mat Rep" at bounding box center [67, 187] width 72 height 9
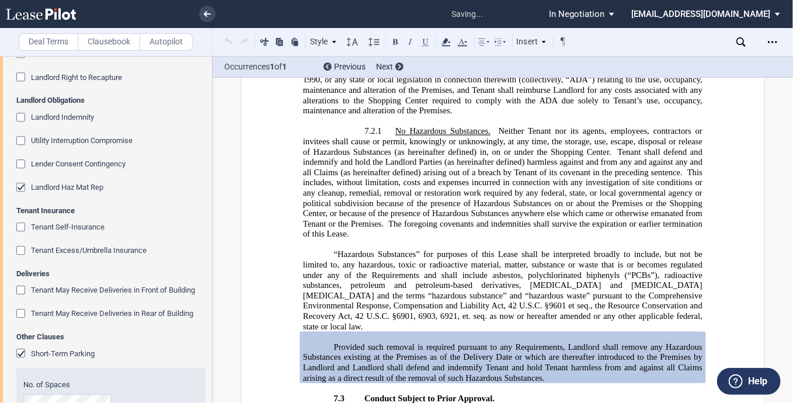
drag, startPoint x: 523, startPoint y: 318, endPoint x: 531, endPoint y: 317, distance: 8.8
click at [525, 342] on p "Provided such removal is required pursuant to any Requirements, Landlord shall …" at bounding box center [502, 362] width 399 height 41
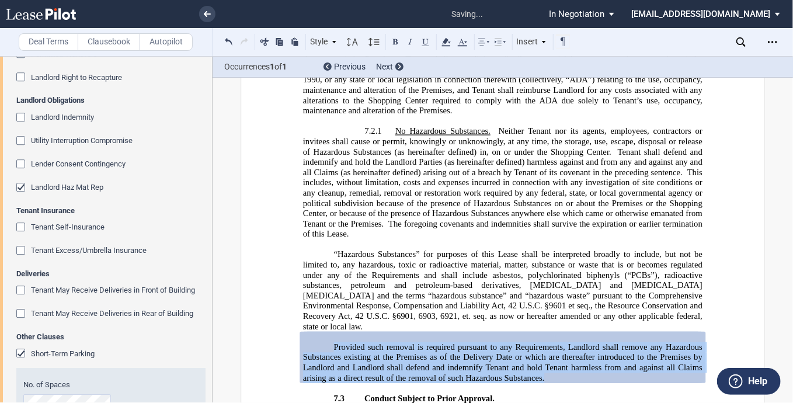
drag, startPoint x: 355, startPoint y: 280, endPoint x: 332, endPoint y: 284, distance: 23.1
click at [330, 342] on p "Provided such removal is required pursuant to any Requirements, Landlord shall …" at bounding box center [502, 362] width 399 height 41
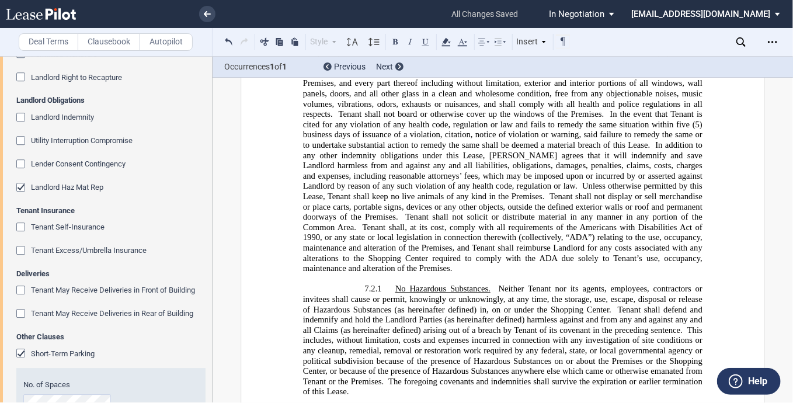
scroll to position [5193, 0]
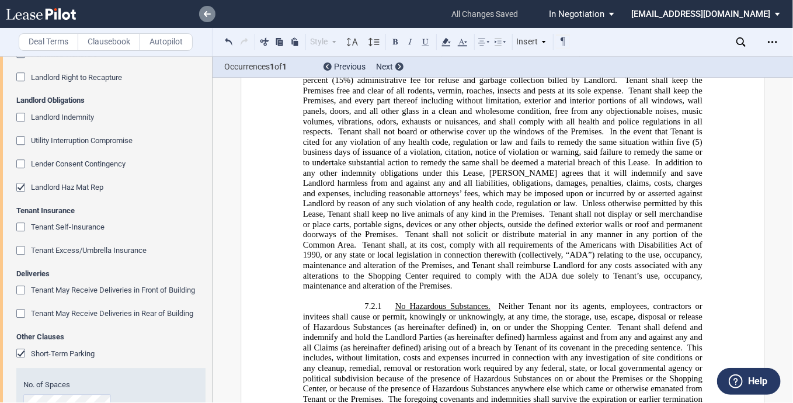
click at [212, 12] on link at bounding box center [207, 14] width 16 height 16
